Goal: Information Seeking & Learning: Understand process/instructions

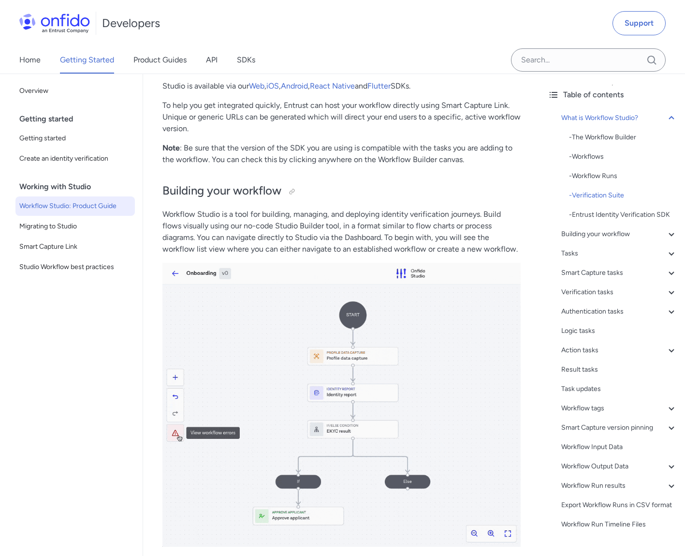
scroll to position [887, 0]
